Goal: Navigation & Orientation: Find specific page/section

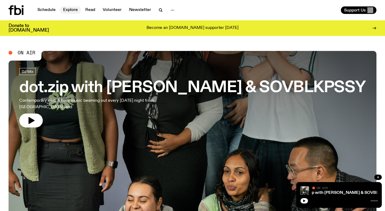
click at [63, 11] on link "Explore" at bounding box center [70, 9] width 21 height 7
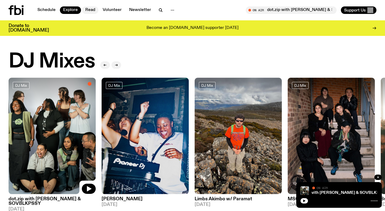
click at [86, 9] on link "Read" at bounding box center [90, 9] width 16 height 7
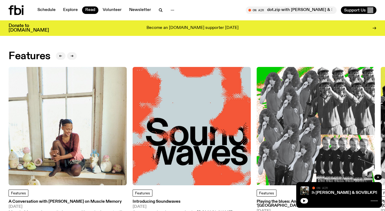
click at [76, 97] on img at bounding box center [68, 126] width 118 height 118
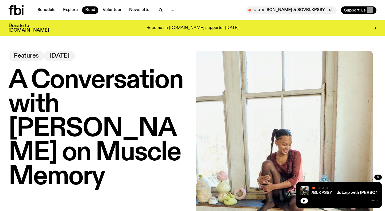
click at [100, 7] on nav "Schedule Explore Read Volunteer Newsletter" at bounding box center [106, 9] width 144 height 7
click at [104, 9] on link "Volunteer" at bounding box center [112, 9] width 25 height 7
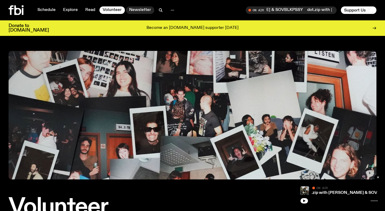
click at [135, 8] on link "Newsletter" at bounding box center [140, 9] width 28 height 7
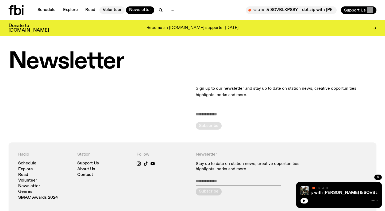
click at [114, 8] on link "Volunteer" at bounding box center [112, 9] width 25 height 7
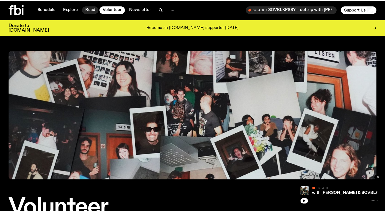
click at [90, 10] on link "Read" at bounding box center [90, 9] width 16 height 7
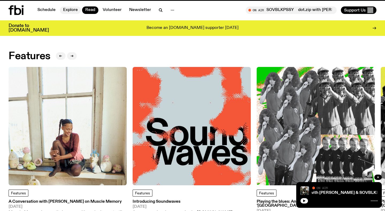
click at [67, 8] on link "Explore" at bounding box center [70, 9] width 21 height 7
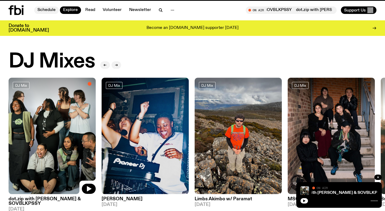
click at [45, 10] on link "Schedule" at bounding box center [46, 9] width 25 height 7
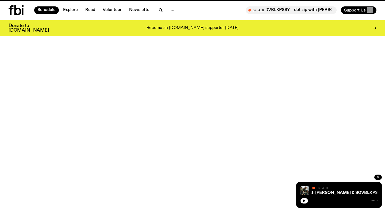
click at [69, 14] on div "Schedule Explore Read Volunteer Newsletter" at bounding box center [100, 10] width 182 height 10
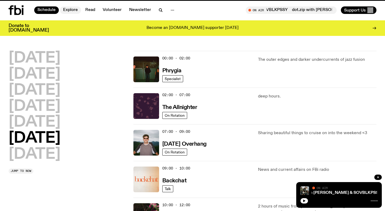
click at [71, 7] on link "Explore" at bounding box center [70, 9] width 21 height 7
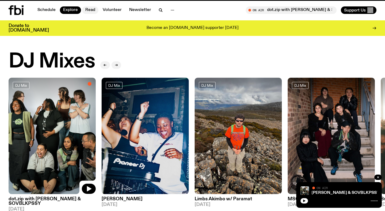
click at [90, 10] on link "Read" at bounding box center [90, 9] width 16 height 7
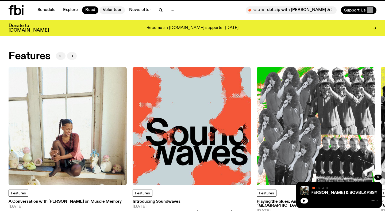
click at [110, 11] on link "Volunteer" at bounding box center [112, 9] width 25 height 7
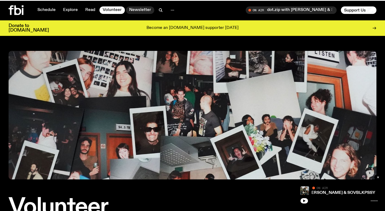
click at [134, 13] on link "Newsletter" at bounding box center [140, 9] width 28 height 7
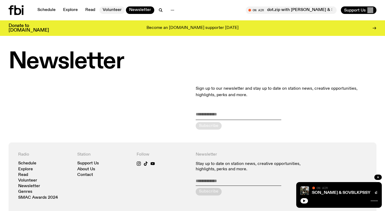
click at [122, 10] on link "Volunteer" at bounding box center [112, 9] width 25 height 7
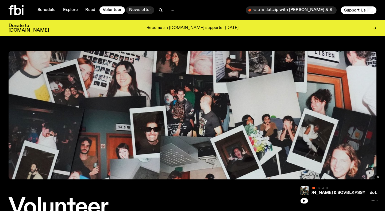
click at [138, 12] on link "Newsletter" at bounding box center [140, 9] width 28 height 7
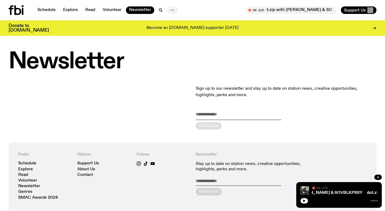
click at [169, 12] on icon "button" at bounding box center [172, 10] width 6 height 6
click at [174, 20] on link "About Us" at bounding box center [172, 21] width 27 height 7
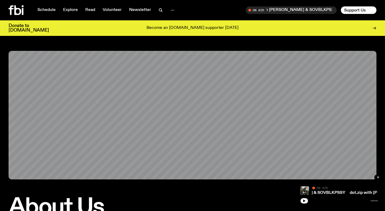
click at [172, 6] on div "Schedule Explore Read Volunteer Newsletter" at bounding box center [100, 10] width 182 height 10
click at [172, 8] on icon "button" at bounding box center [172, 10] width 6 height 6
click at [171, 29] on link "Contact" at bounding box center [172, 30] width 27 height 7
